Goal: Information Seeking & Learning: Learn about a topic

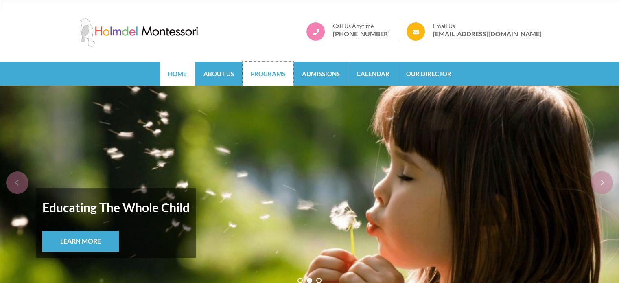
click at [270, 72] on link "Programs" at bounding box center [267, 74] width 51 height 24
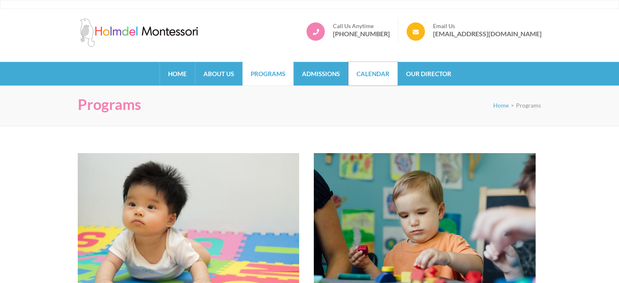
click at [355, 68] on link "Calendar" at bounding box center [372, 74] width 49 height 24
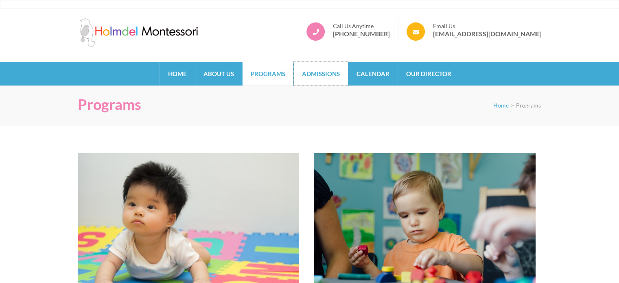
click at [315, 73] on link "Admissions" at bounding box center [321, 74] width 54 height 24
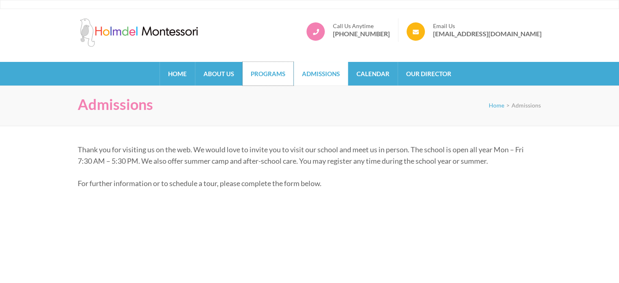
click at [262, 71] on link "Programs" at bounding box center [267, 74] width 51 height 24
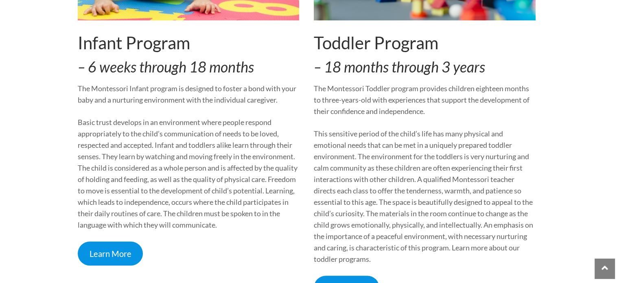
scroll to position [325, 0]
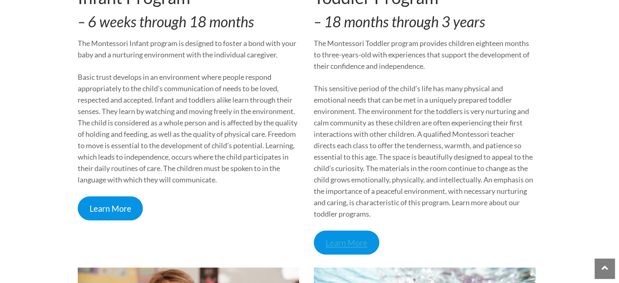
click at [353, 237] on link "Learn More" at bounding box center [346, 242] width 65 height 24
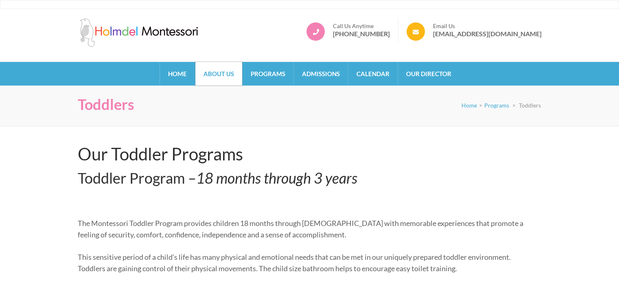
click at [230, 72] on link "About Us" at bounding box center [218, 74] width 47 height 24
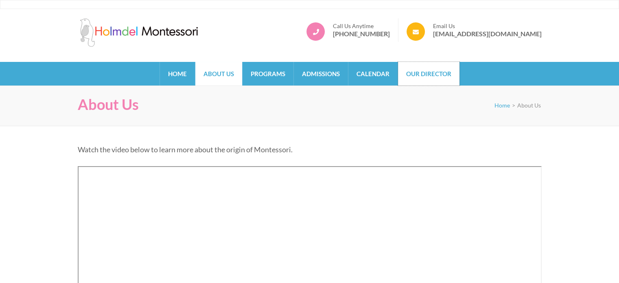
click at [414, 72] on link "Our Director" at bounding box center [428, 74] width 61 height 24
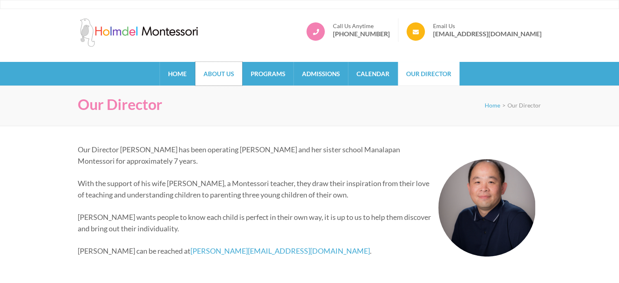
click at [212, 71] on link "About Us" at bounding box center [218, 74] width 47 height 24
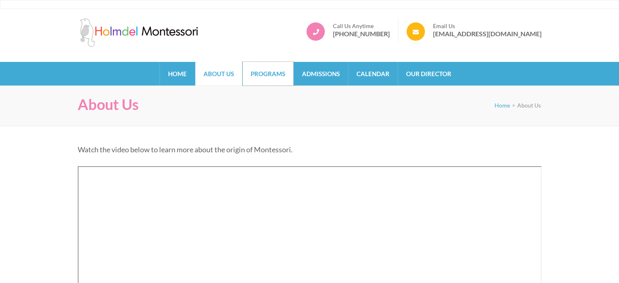
click at [279, 74] on link "Programs" at bounding box center [267, 74] width 51 height 24
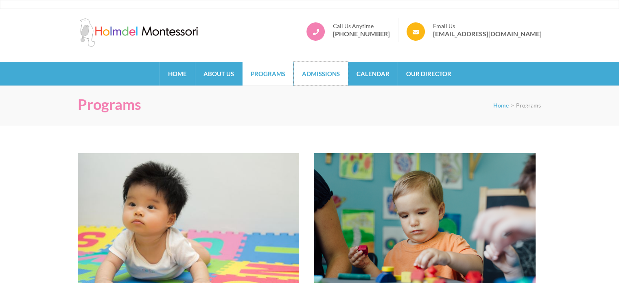
click at [325, 71] on link "Admissions" at bounding box center [321, 74] width 54 height 24
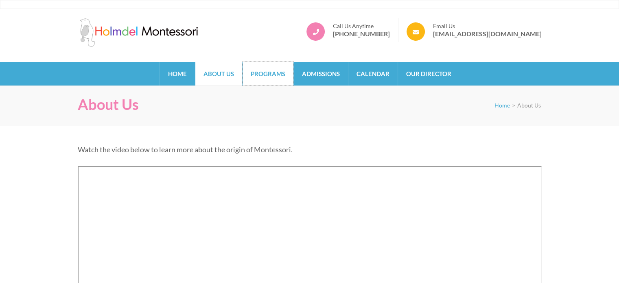
click at [264, 83] on link "Programs" at bounding box center [267, 74] width 51 height 24
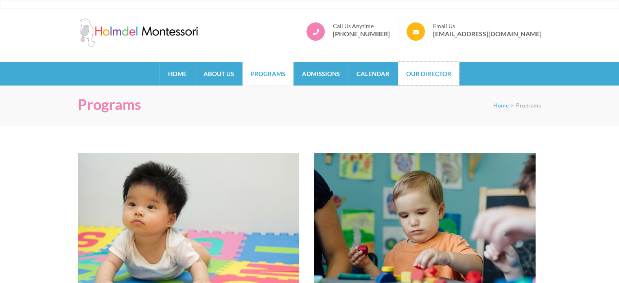
click at [427, 68] on link "Our Director" at bounding box center [428, 74] width 61 height 24
